Goal: Transaction & Acquisition: Download file/media

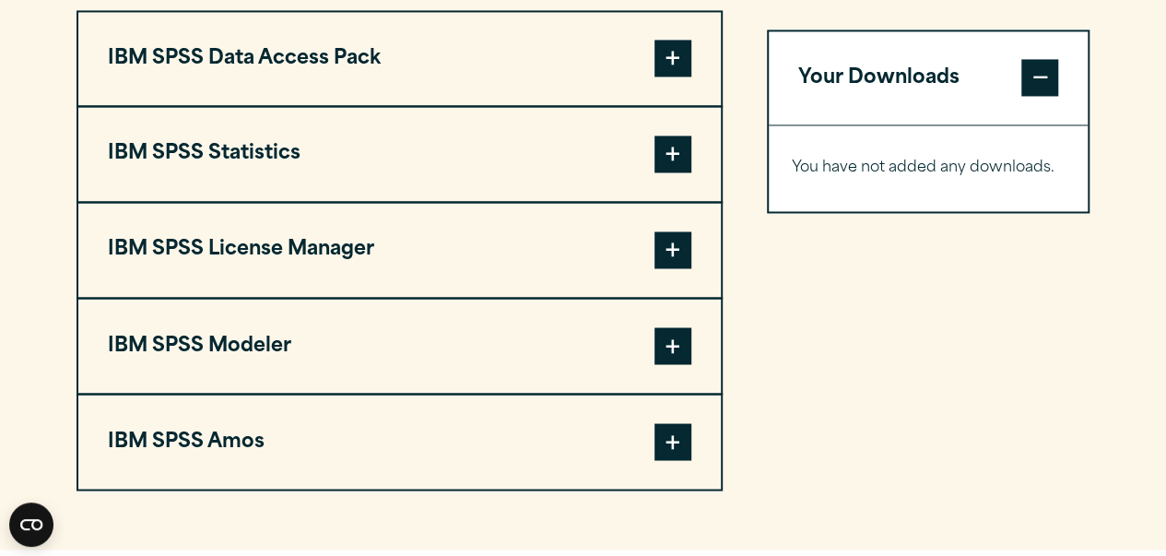
scroll to position [1472, 0]
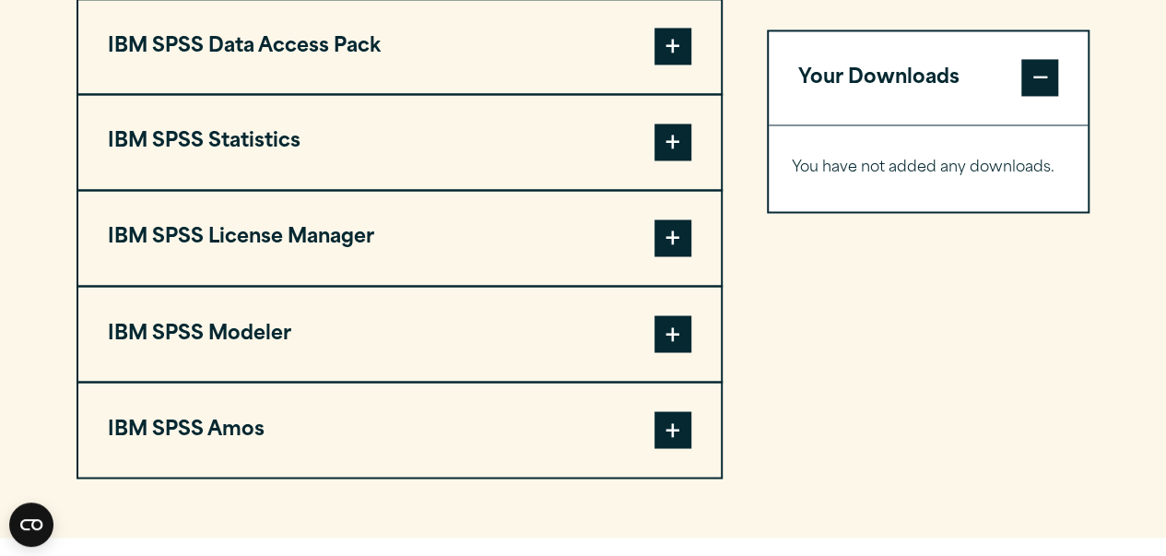
click at [668, 160] on span at bounding box center [673, 142] width 37 height 37
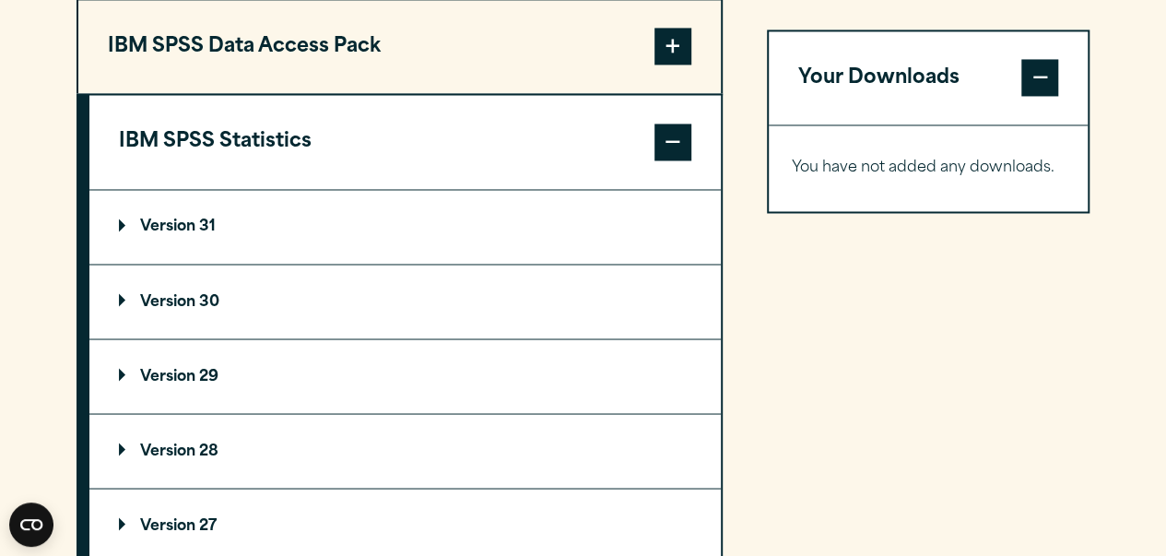
click at [430, 338] on summary "Version 30" at bounding box center [405, 302] width 632 height 74
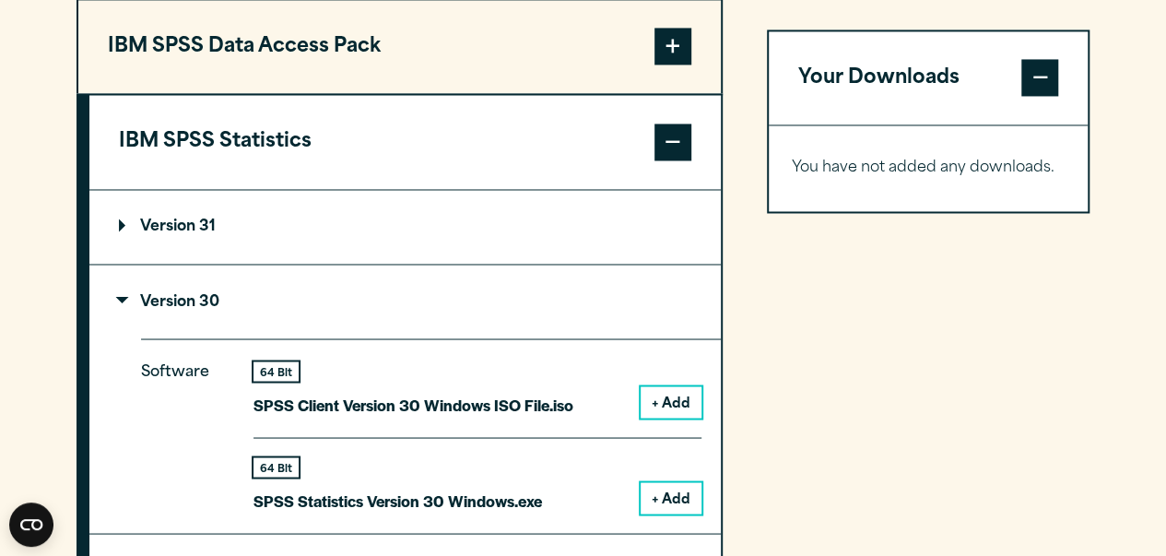
scroll to position [1672, 0]
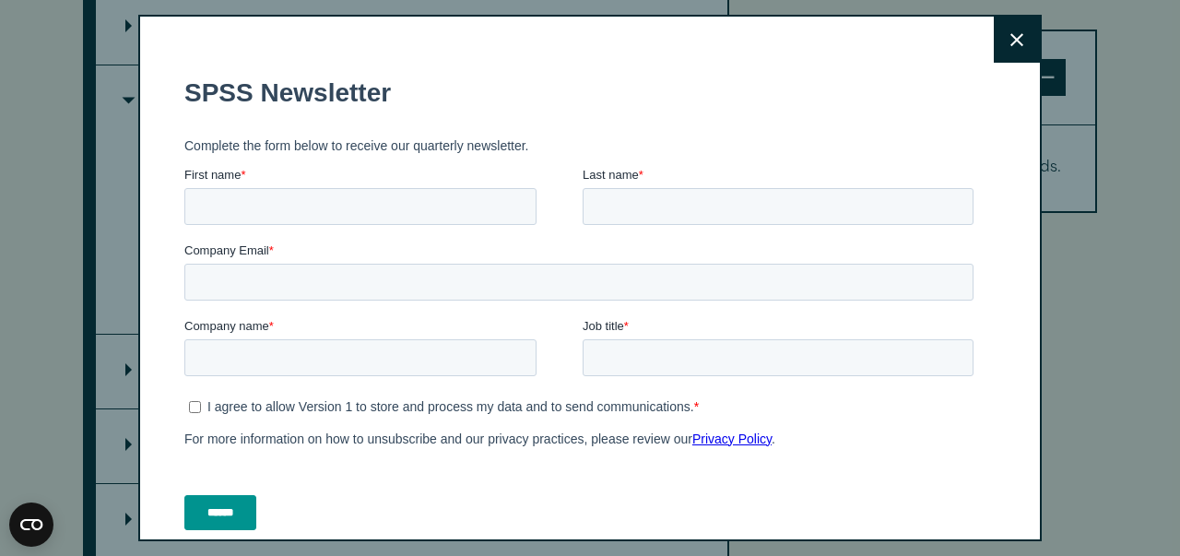
click at [1011, 38] on icon at bounding box center [1017, 39] width 13 height 13
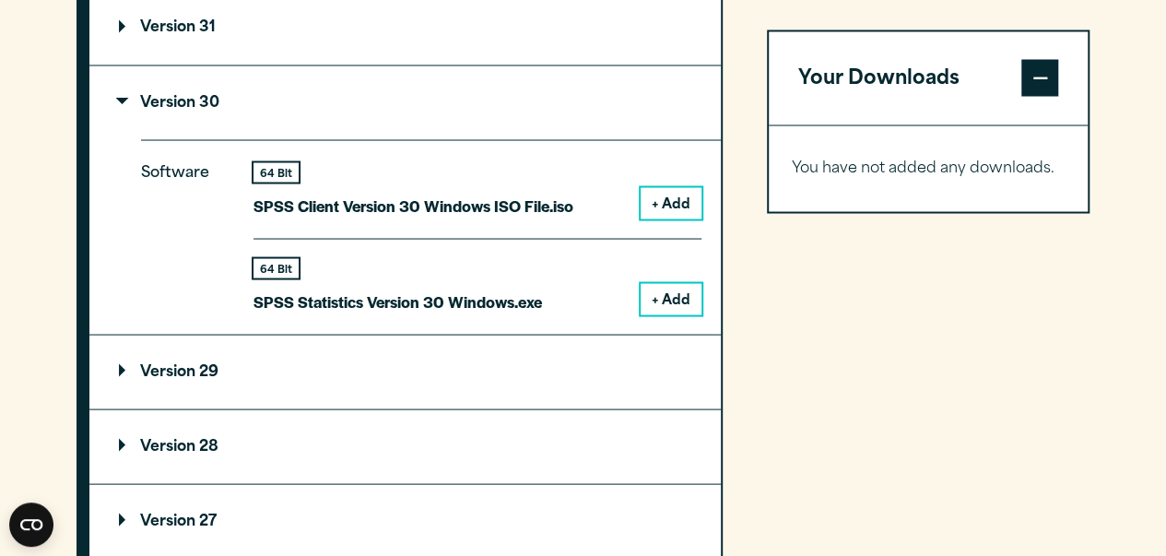
click at [683, 314] on button "+ Add" at bounding box center [671, 298] width 61 height 31
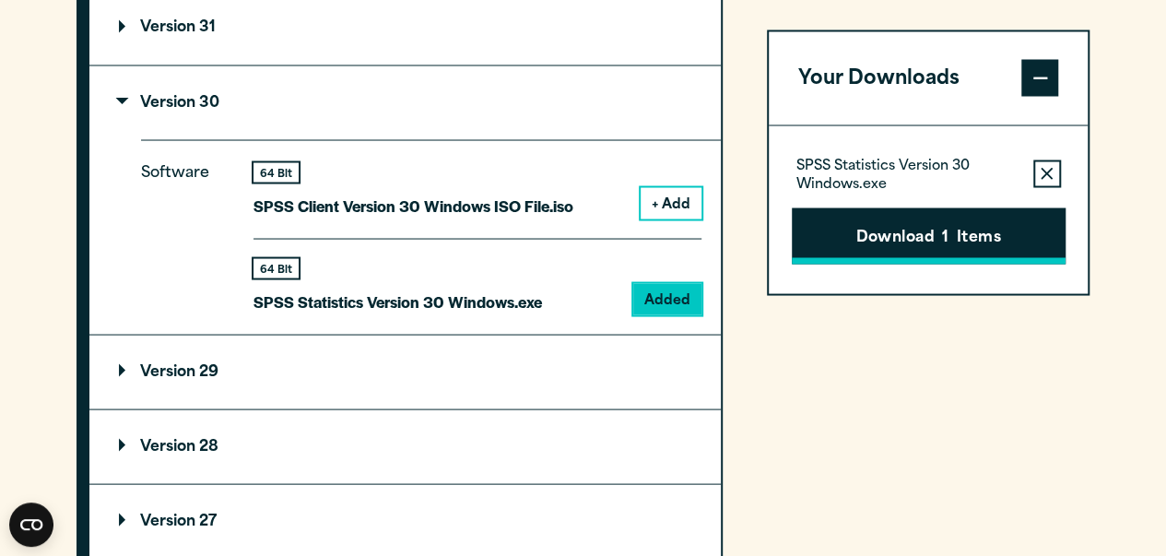
click at [857, 237] on button "Download 1 Items" at bounding box center [929, 235] width 274 height 57
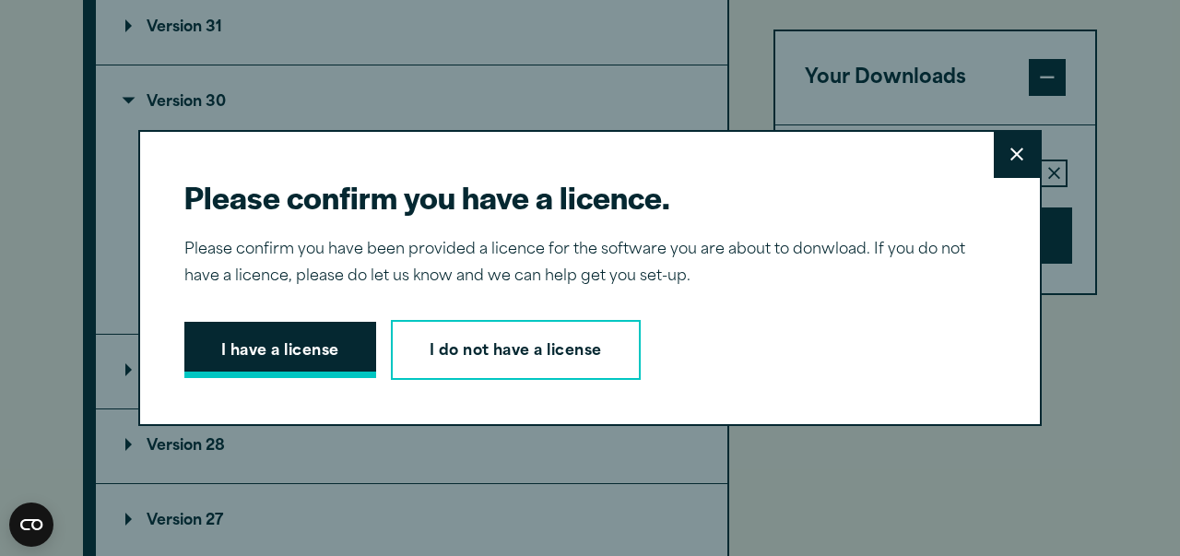
click at [306, 349] on button "I have a license" at bounding box center [280, 350] width 192 height 57
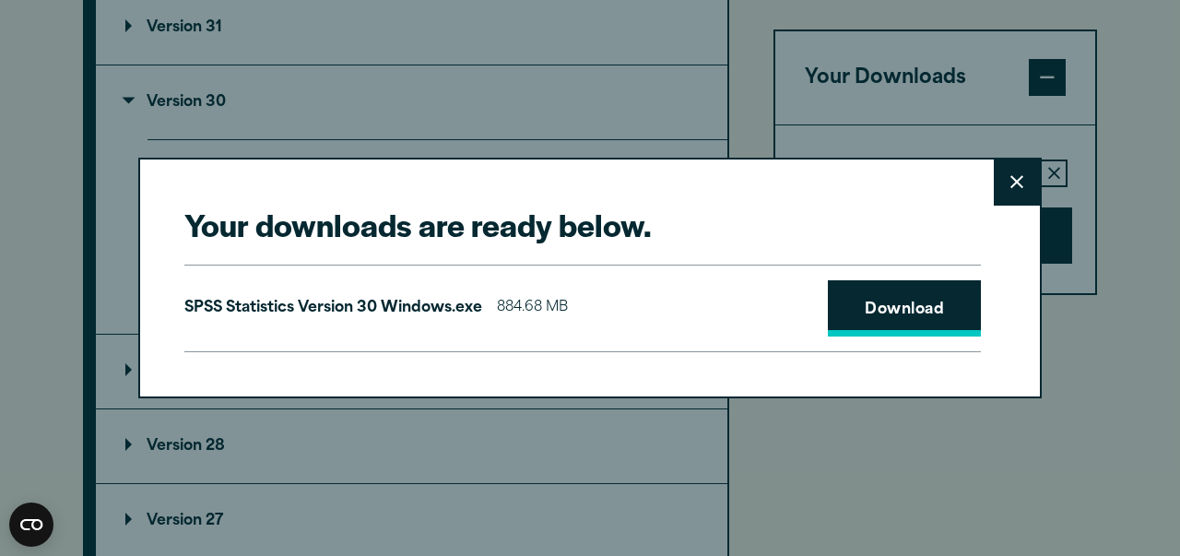
click at [857, 311] on link "Download" at bounding box center [904, 308] width 153 height 57
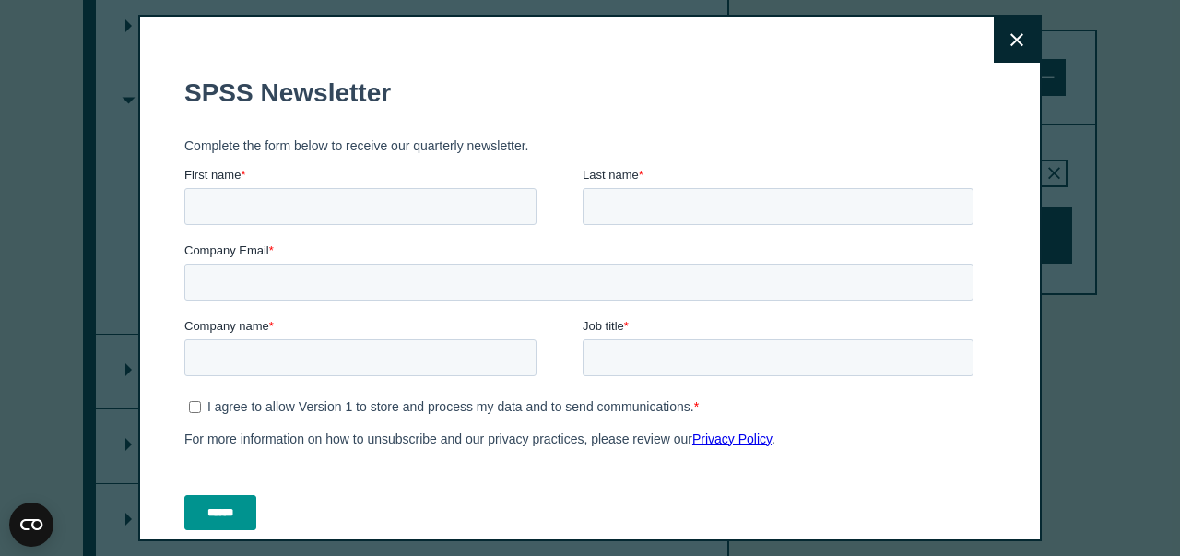
click at [999, 31] on button "Close" at bounding box center [1017, 40] width 46 height 46
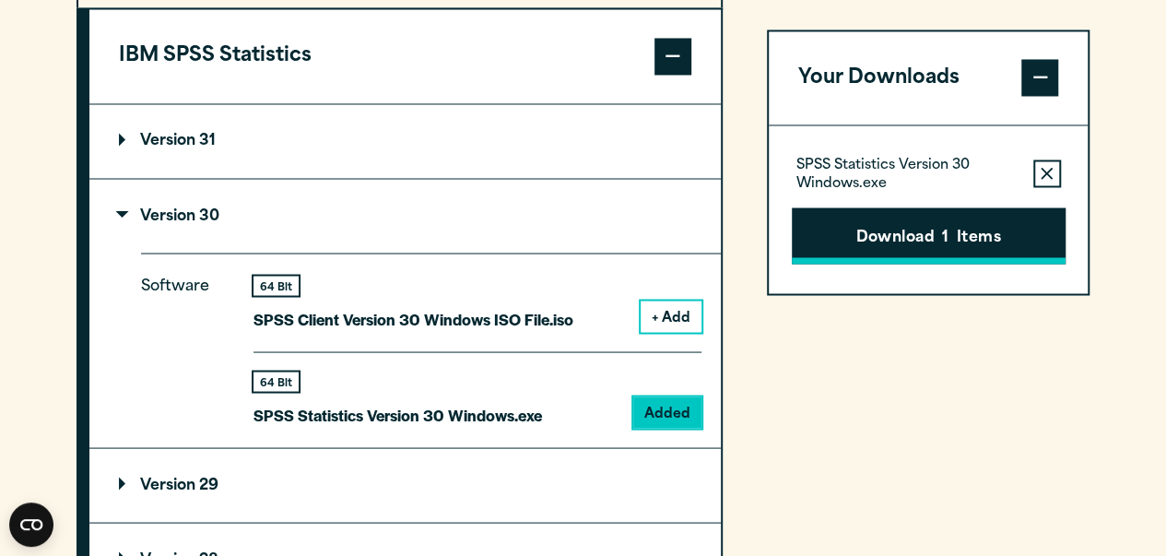
scroll to position [1537, 0]
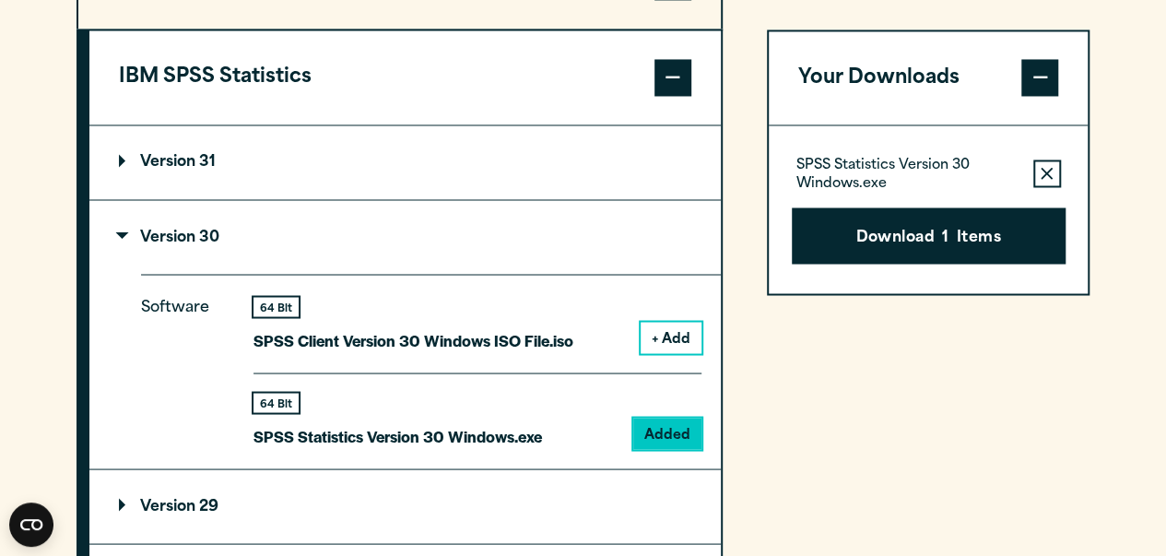
click at [928, 412] on div "Your Downloads SPSS Statistics Version 30 Windows.exe Remove this item from you…" at bounding box center [929, 495] width 324 height 1123
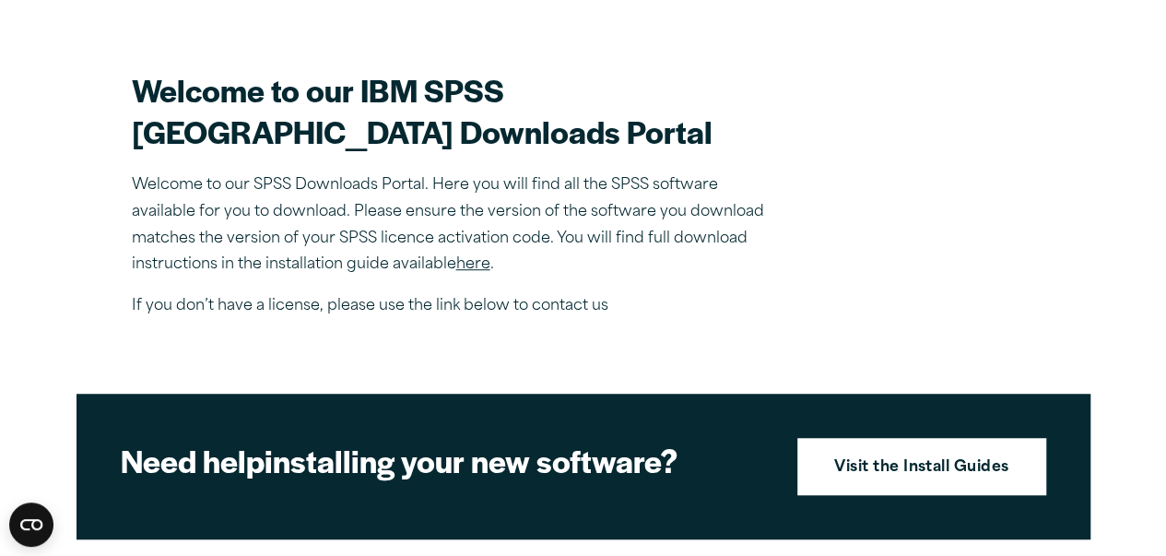
scroll to position [0, 0]
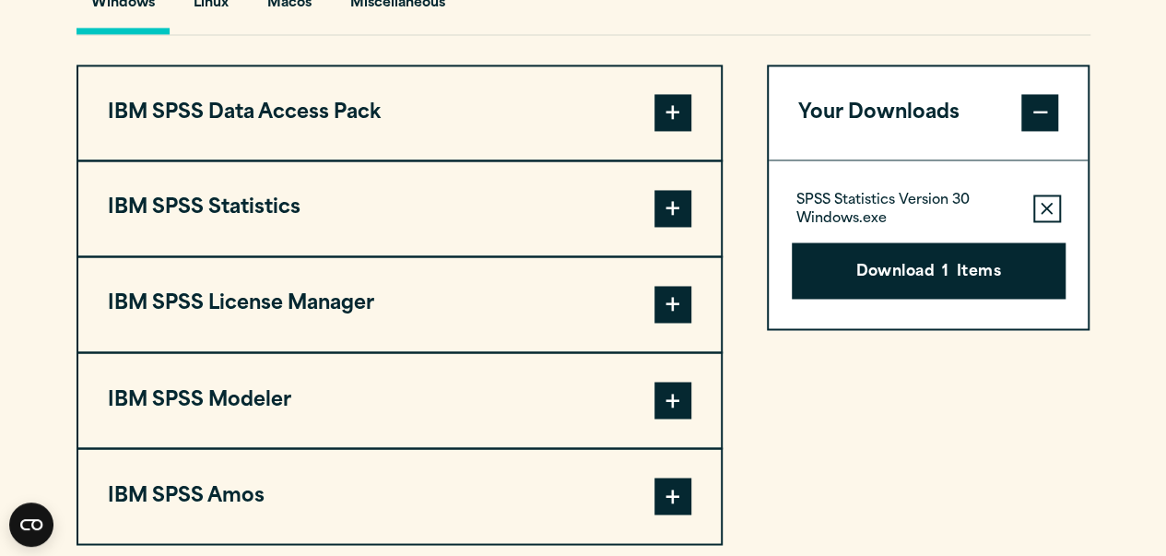
scroll to position [1548, 0]
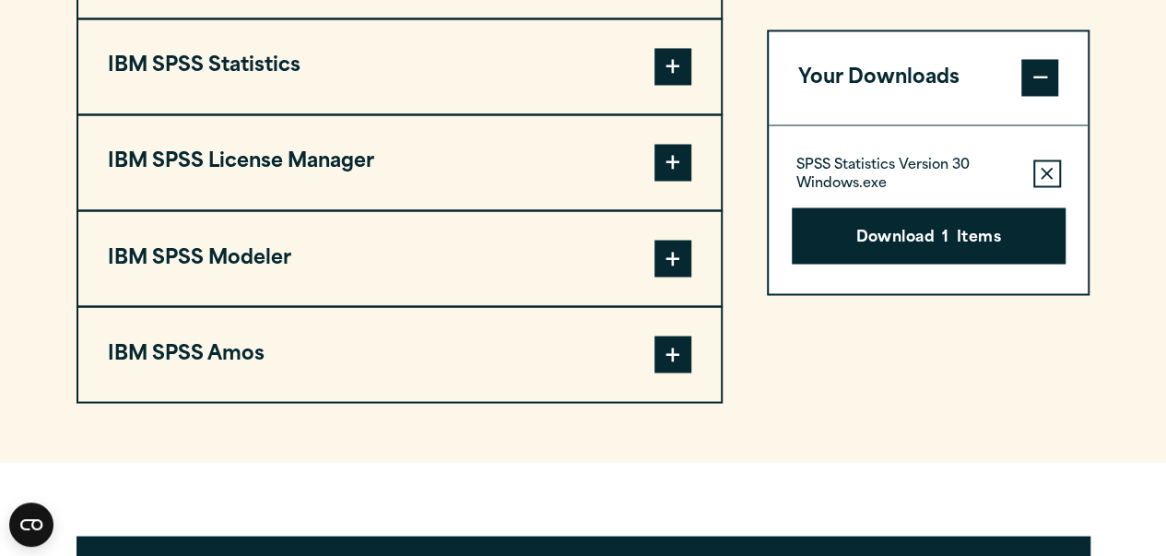
click at [682, 85] on span at bounding box center [673, 66] width 37 height 37
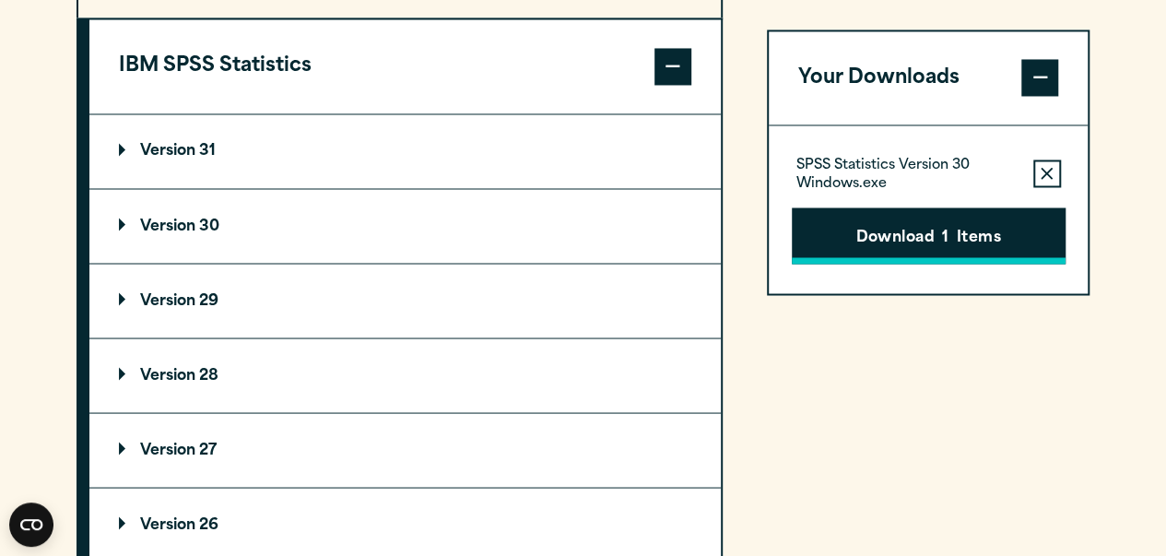
click at [948, 231] on span "1" at bounding box center [945, 238] width 6 height 24
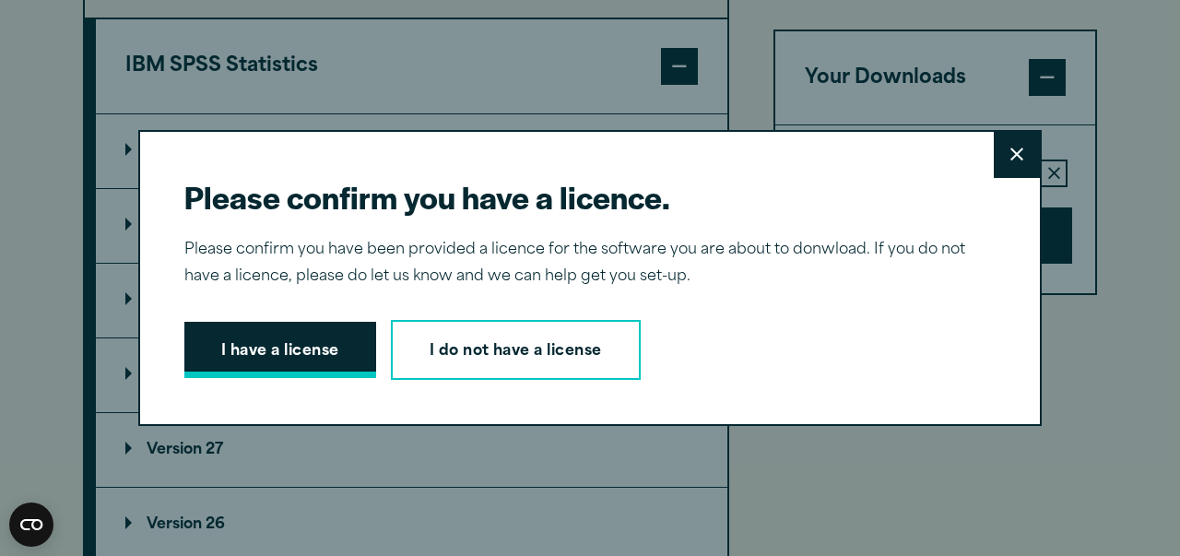
click at [284, 372] on button "I have a license" at bounding box center [280, 350] width 192 height 57
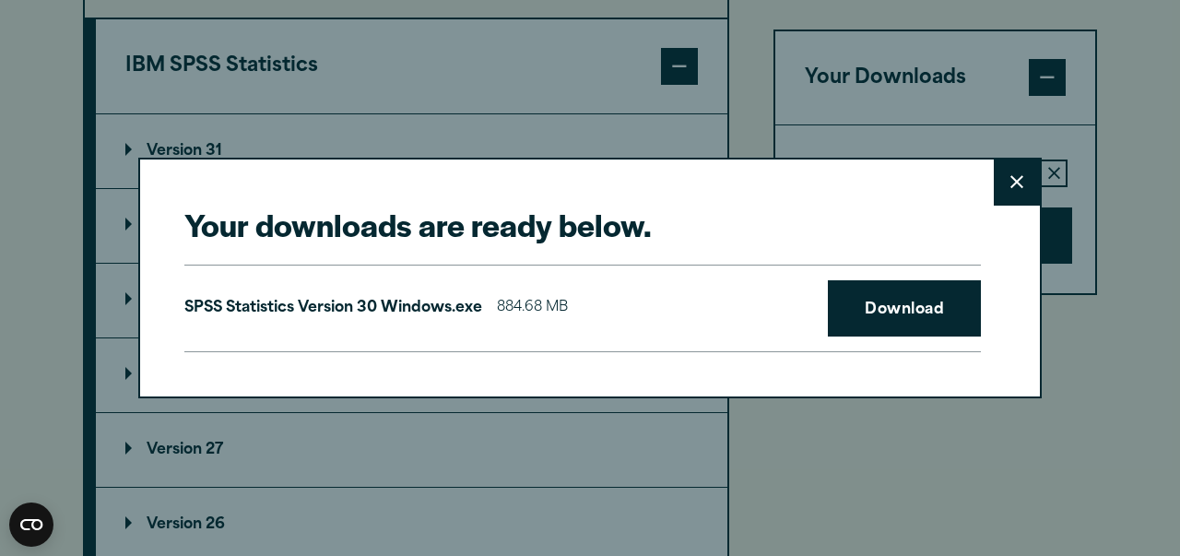
click at [671, 405] on div "Your downloads are ready below. Close SPSS Statistics Version 30 Windows.exe 88…" at bounding box center [590, 278] width 1180 height 556
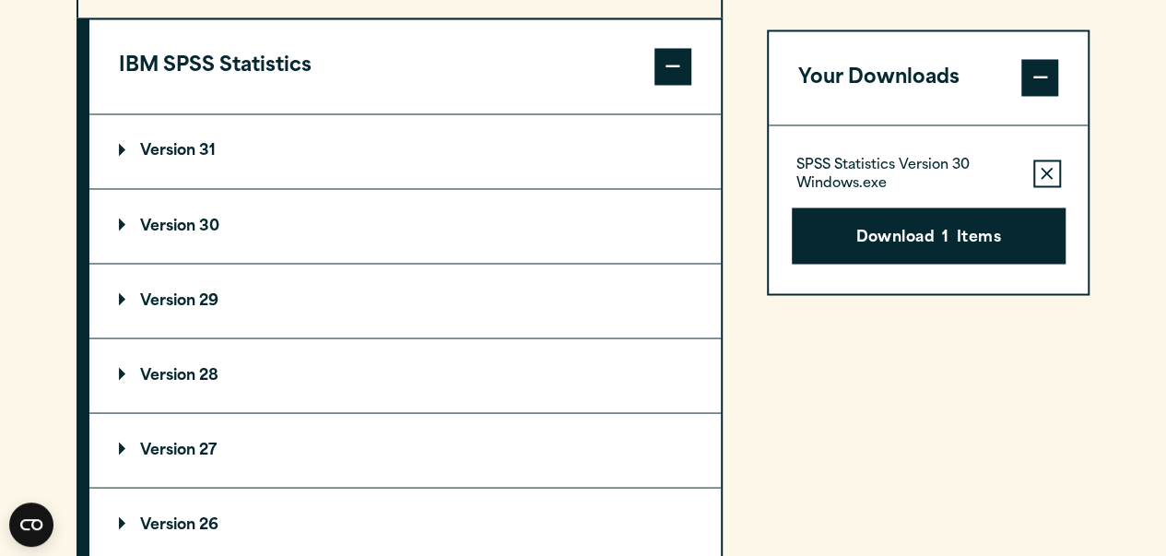
click at [891, 207] on button "Download 1 Items" at bounding box center [929, 235] width 274 height 57
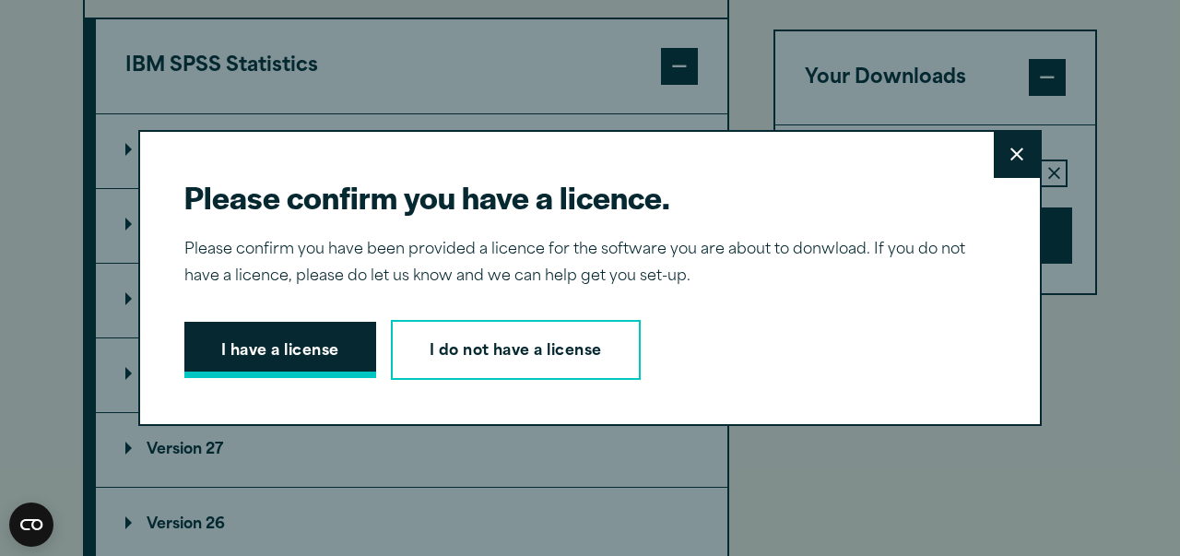
click at [310, 360] on button "I have a license" at bounding box center [280, 350] width 192 height 57
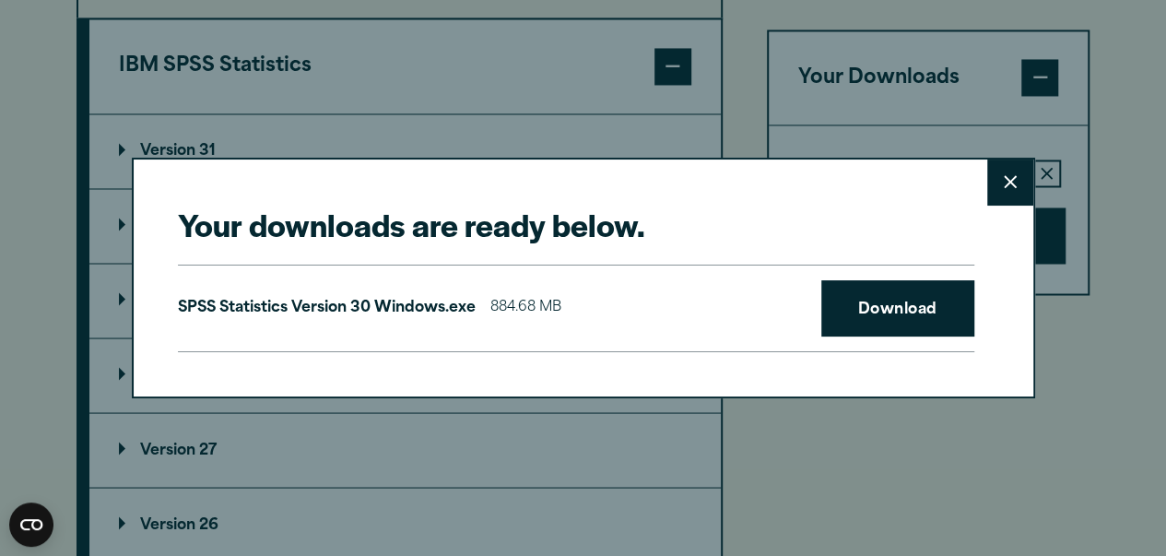
drag, startPoint x: 920, startPoint y: 343, endPoint x: 991, endPoint y: 285, distance: 91.7
click at [991, 285] on div "Your downloads are ready below. Close SPSS Statistics Version 30 Windows.exe 88…" at bounding box center [584, 278] width 904 height 241
drag, startPoint x: 991, startPoint y: 285, endPoint x: 929, endPoint y: 300, distance: 63.5
click at [929, 300] on div "Your downloads are ready below. Close SPSS Statistics Version 30 Windows.exe 88…" at bounding box center [584, 278] width 904 height 241
click at [929, 300] on link "Download" at bounding box center [898, 308] width 153 height 57
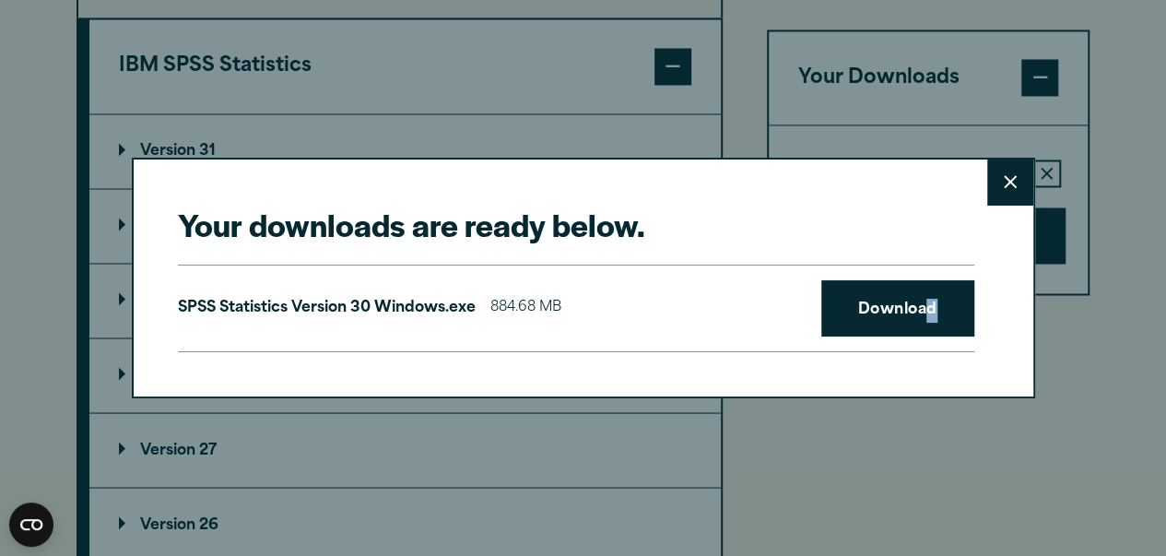
click at [1004, 176] on icon at bounding box center [1010, 182] width 13 height 14
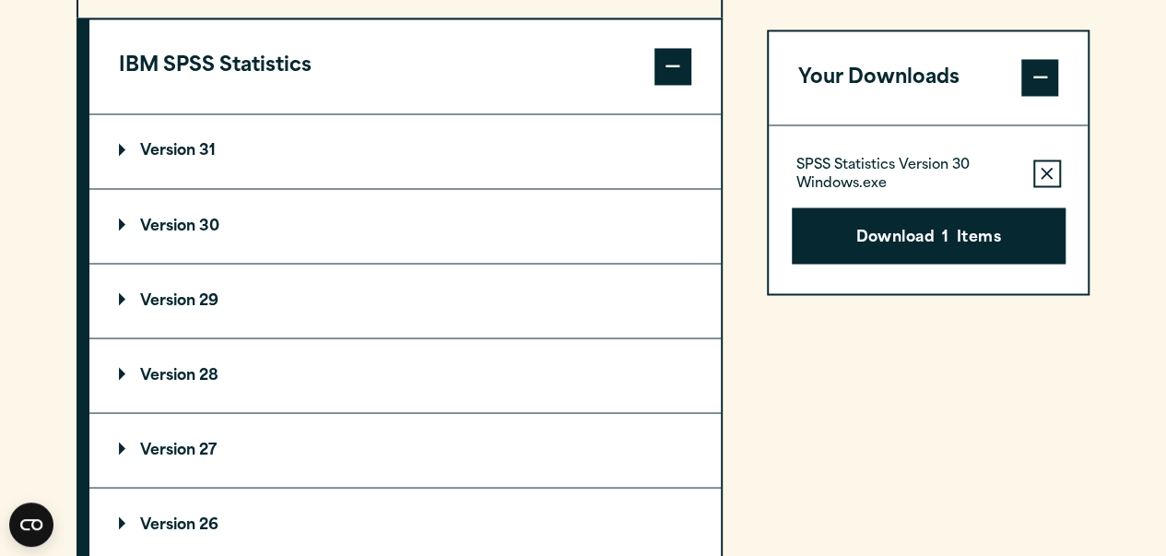
click at [240, 188] on summary "Version 31" at bounding box center [405, 151] width 632 height 74
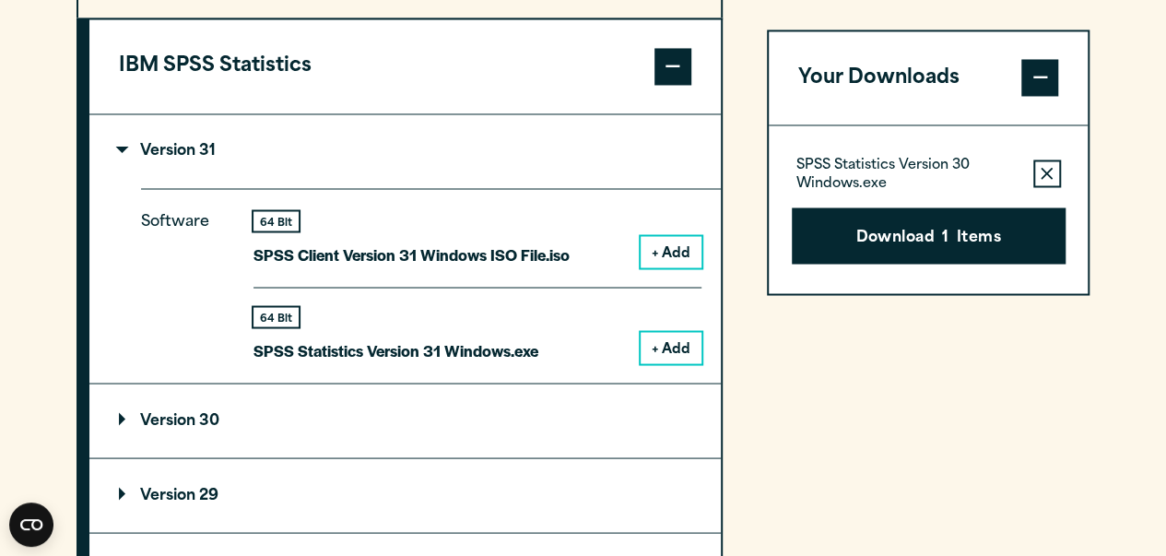
click at [668, 363] on button "+ Add" at bounding box center [671, 347] width 61 height 31
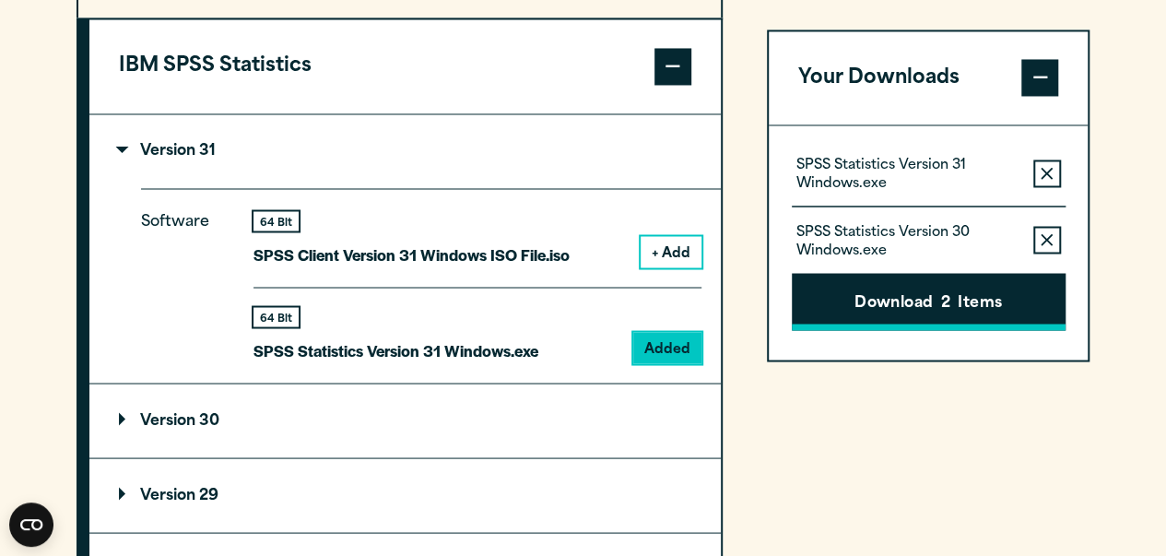
click at [981, 296] on button "Download 2 Items" at bounding box center [929, 302] width 274 height 57
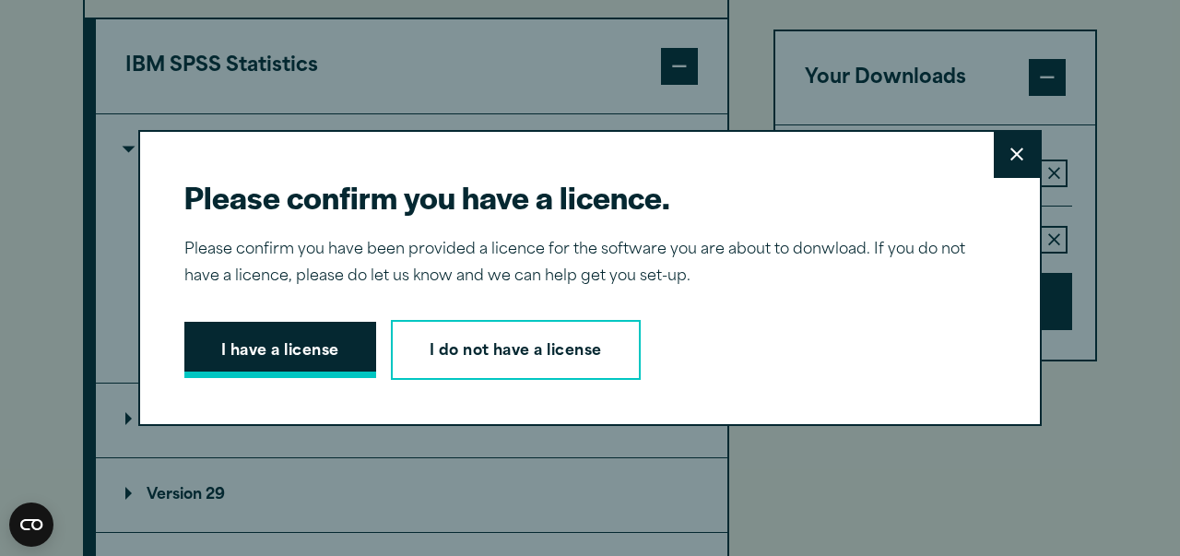
click at [294, 348] on button "I have a license" at bounding box center [280, 350] width 192 height 57
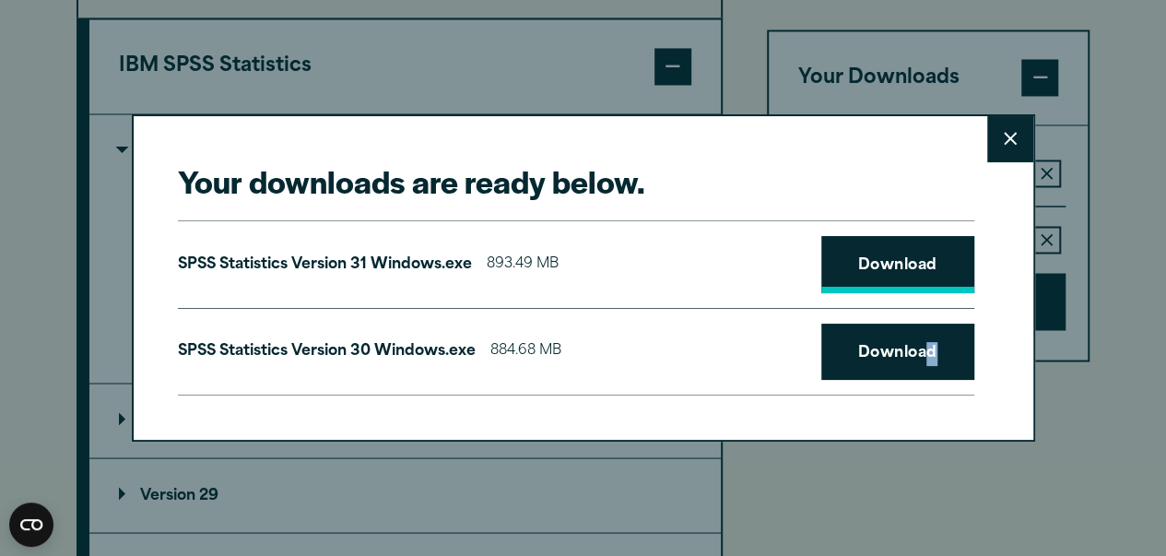
click at [926, 259] on link "Download" at bounding box center [898, 264] width 153 height 57
click at [1009, 123] on button "Close" at bounding box center [1010, 139] width 46 height 46
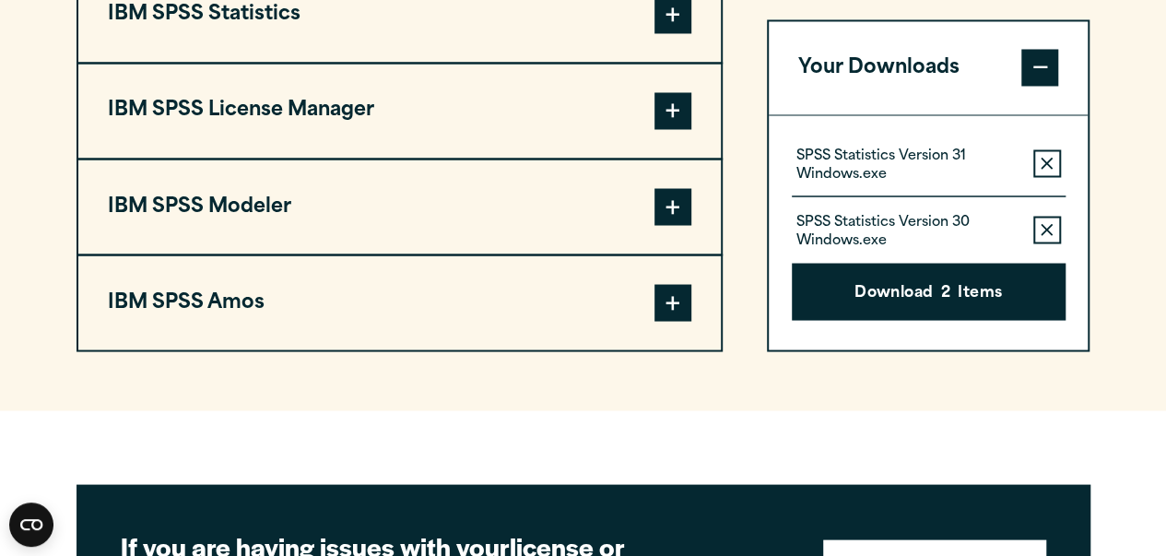
click at [1052, 167] on icon "button" at bounding box center [1047, 163] width 12 height 13
